Goal: Information Seeking & Learning: Learn about a topic

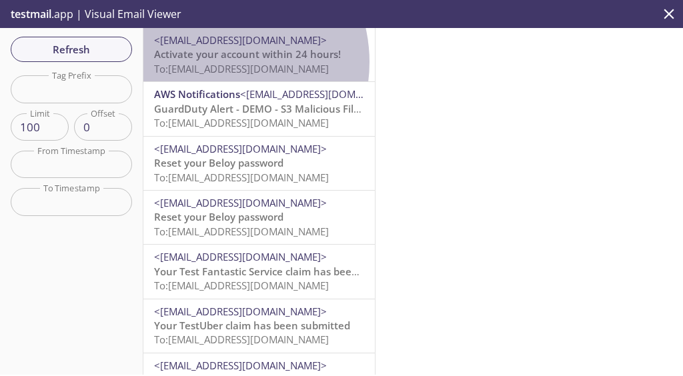
click at [215, 62] on span "To: kqy9w.kargilkaig@inbox.testmail.app" at bounding box center [241, 68] width 175 height 13
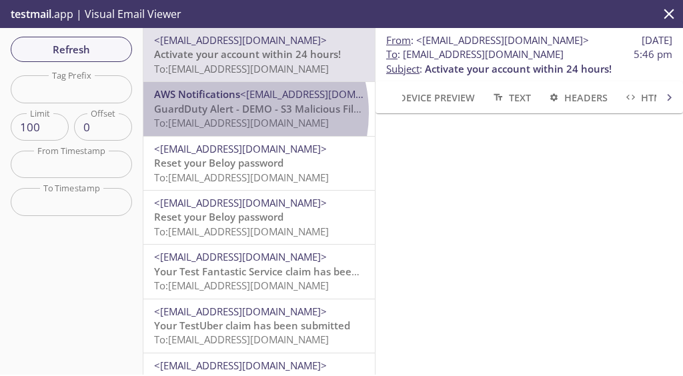
click at [231, 113] on span "GuardDuty Alert - DEMO - S3 Malicious File Detected!" at bounding box center [281, 108] width 255 height 13
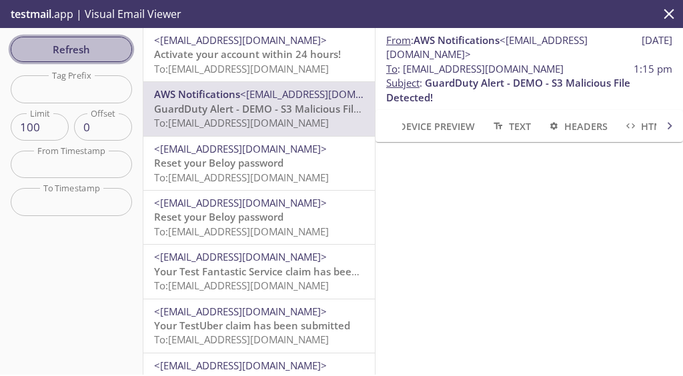
click at [75, 47] on span "Refresh" at bounding box center [71, 49] width 100 height 17
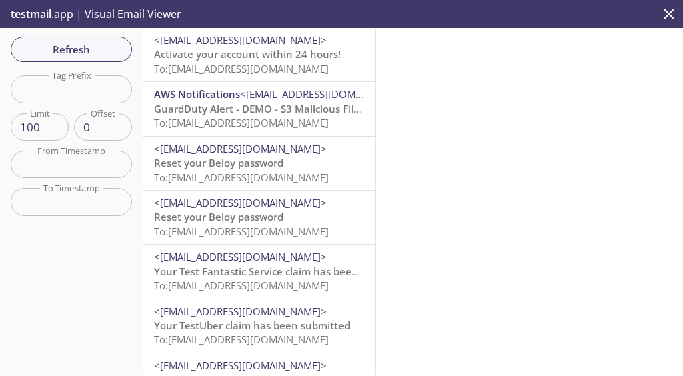
click at [38, 13] on span "testmail" at bounding box center [31, 14] width 41 height 15
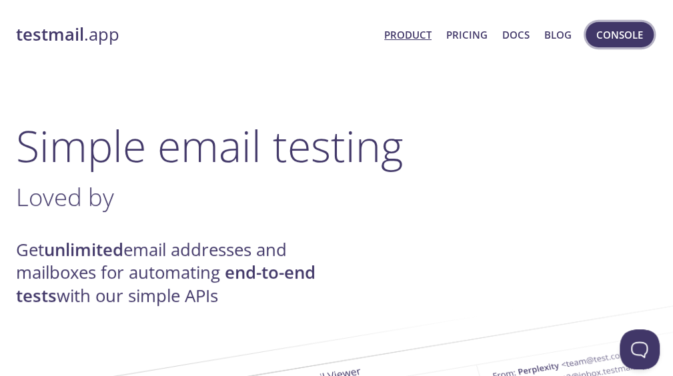
click at [623, 39] on span "Console" at bounding box center [619, 34] width 47 height 17
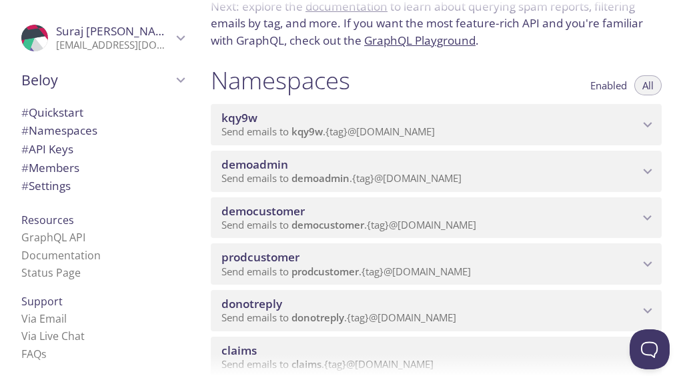
scroll to position [105, 0]
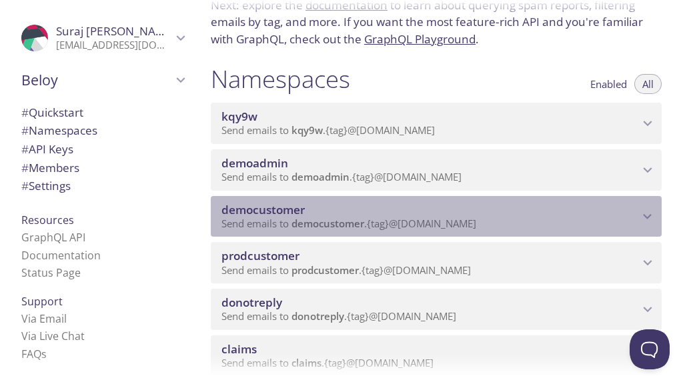
click at [499, 217] on p "Send emails to democustomer . {tag} @[DOMAIN_NAME]" at bounding box center [430, 223] width 418 height 13
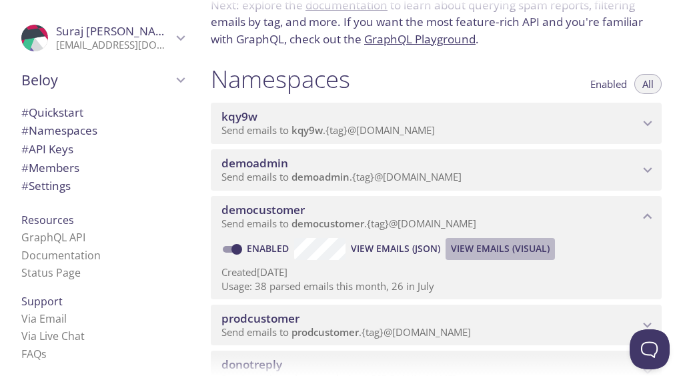
click at [516, 249] on span "View Emails (Visual)" at bounding box center [500, 249] width 99 height 16
